Goal: Information Seeking & Learning: Understand process/instructions

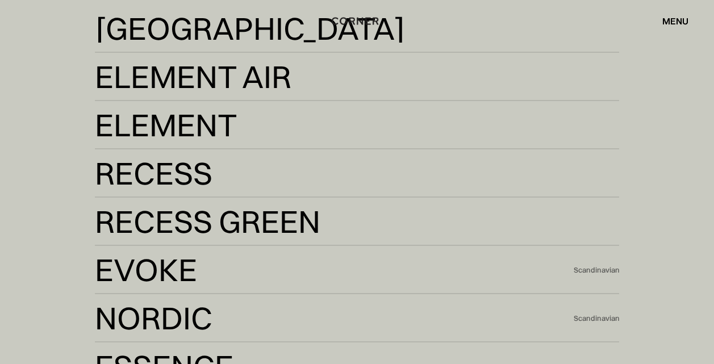
scroll to position [1930, 0]
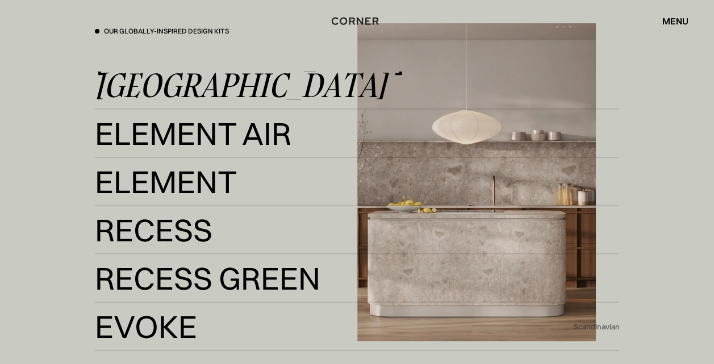
click at [135, 77] on div "Kyoto" at bounding box center [240, 85] width 291 height 27
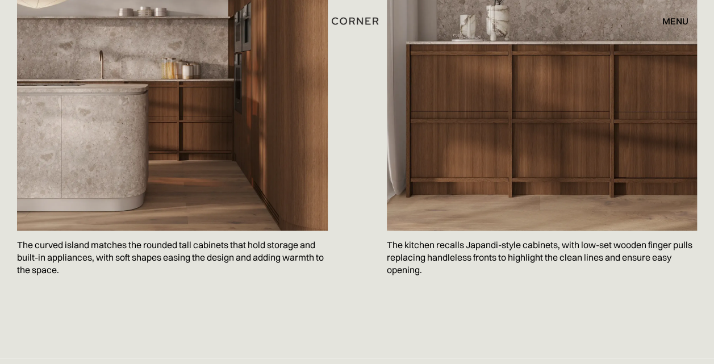
scroll to position [681, 0]
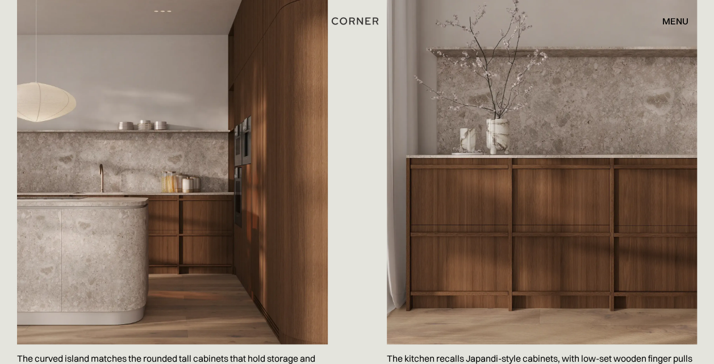
click at [681, 18] on div "menu" at bounding box center [675, 20] width 26 height 9
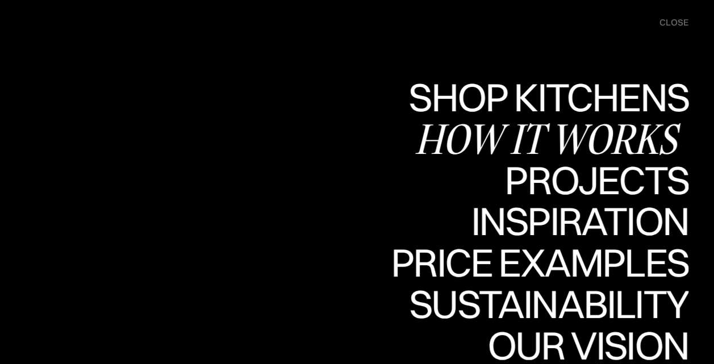
click at [473, 145] on div "How it works" at bounding box center [551, 139] width 274 height 40
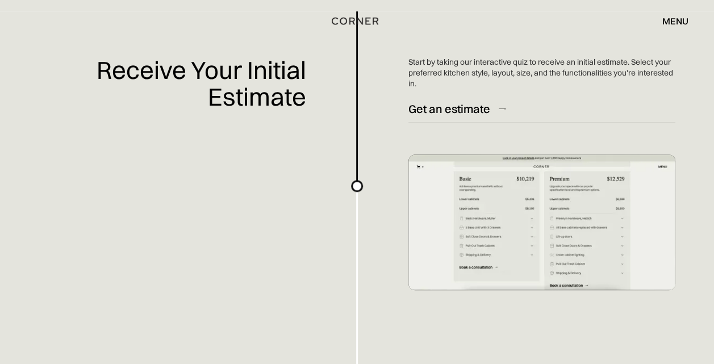
scroll to position [284, 0]
